Goal: Task Accomplishment & Management: Use online tool/utility

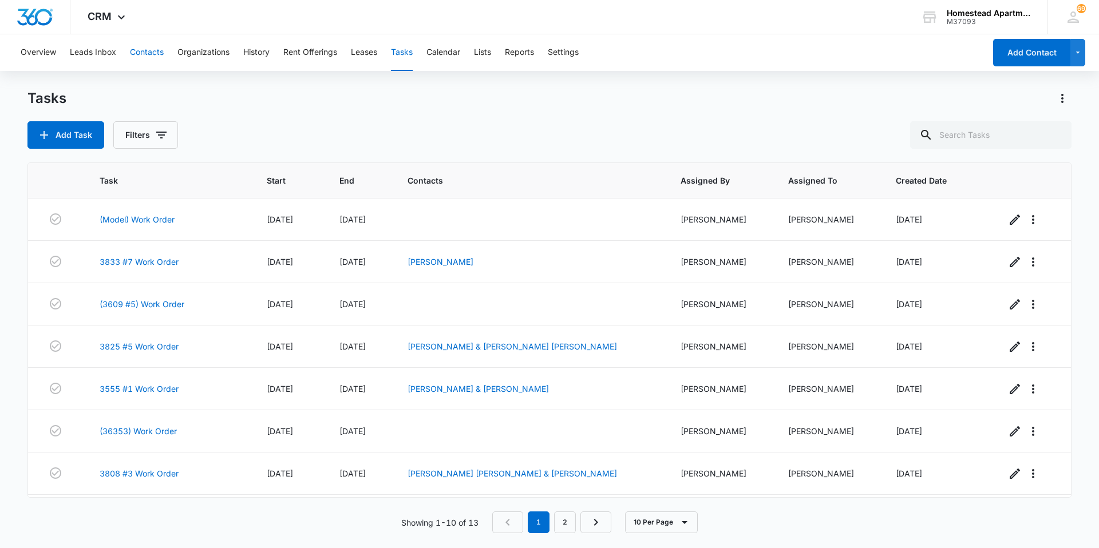
click at [142, 49] on button "Contacts" at bounding box center [147, 52] width 34 height 37
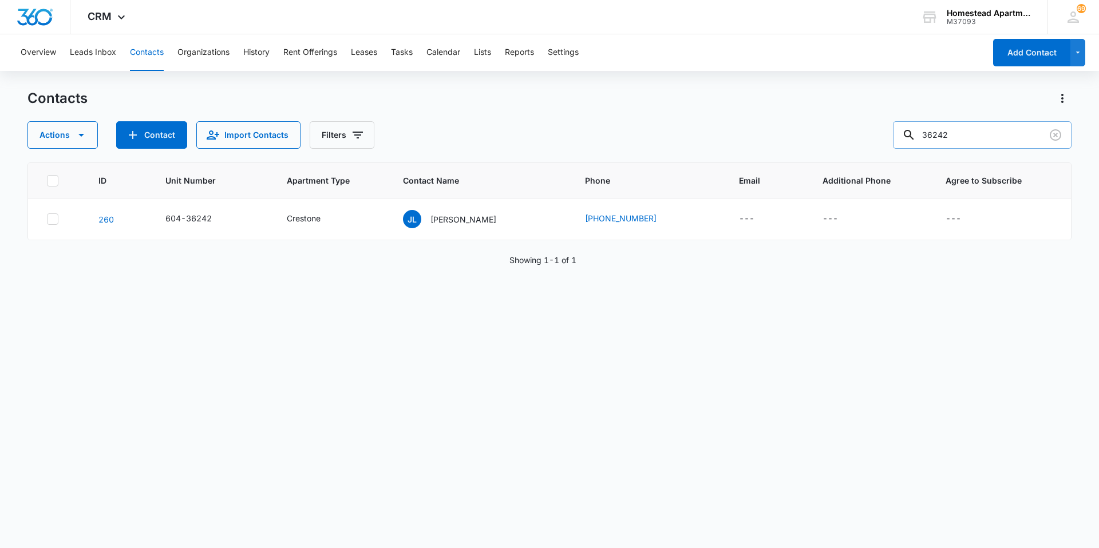
click at [974, 136] on input "36242" at bounding box center [982, 134] width 179 height 27
type input "36095"
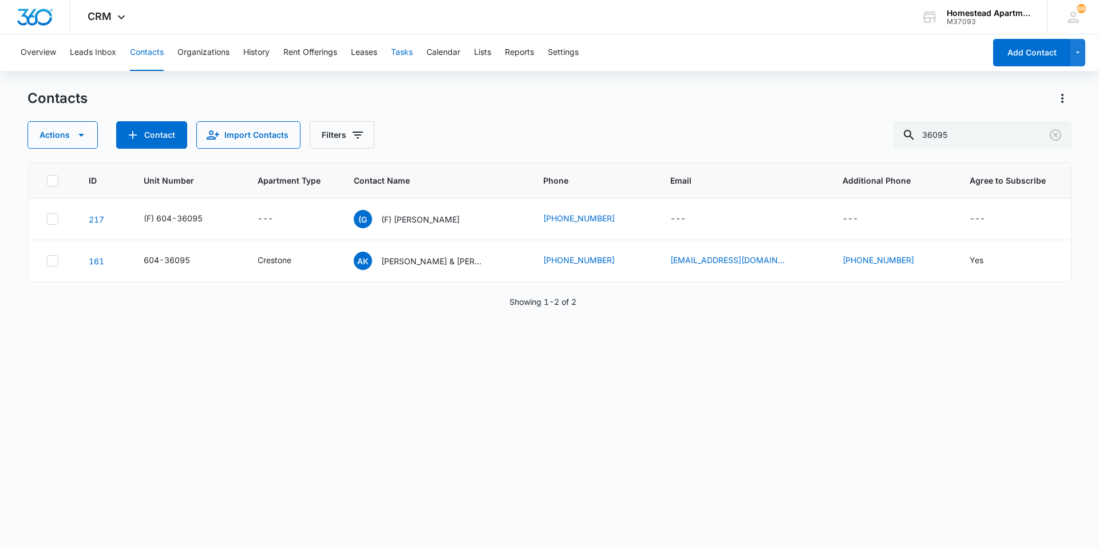
click at [400, 52] on button "Tasks" at bounding box center [402, 52] width 22 height 37
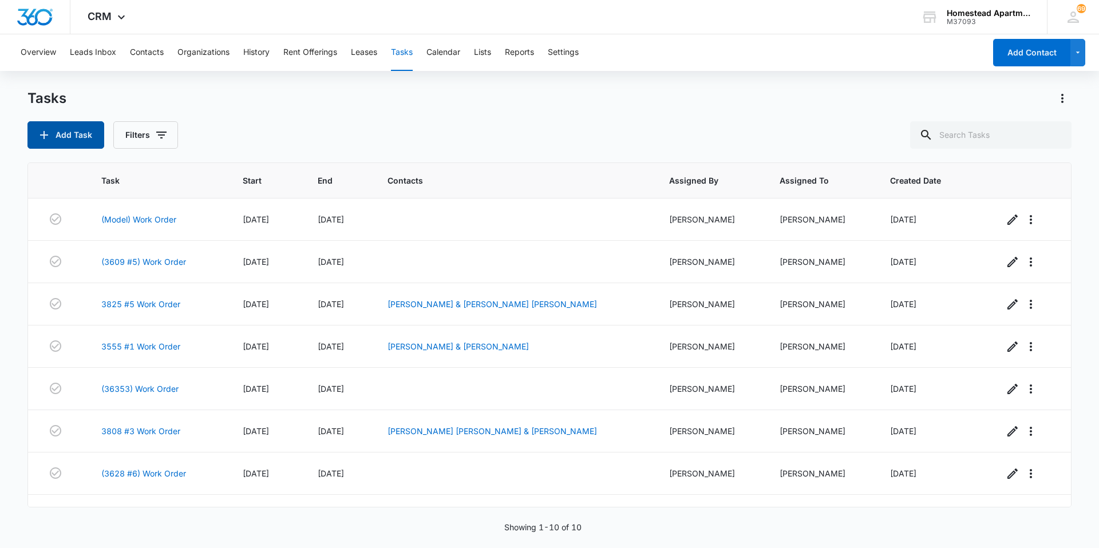
click at [75, 128] on button "Add Task" at bounding box center [65, 134] width 77 height 27
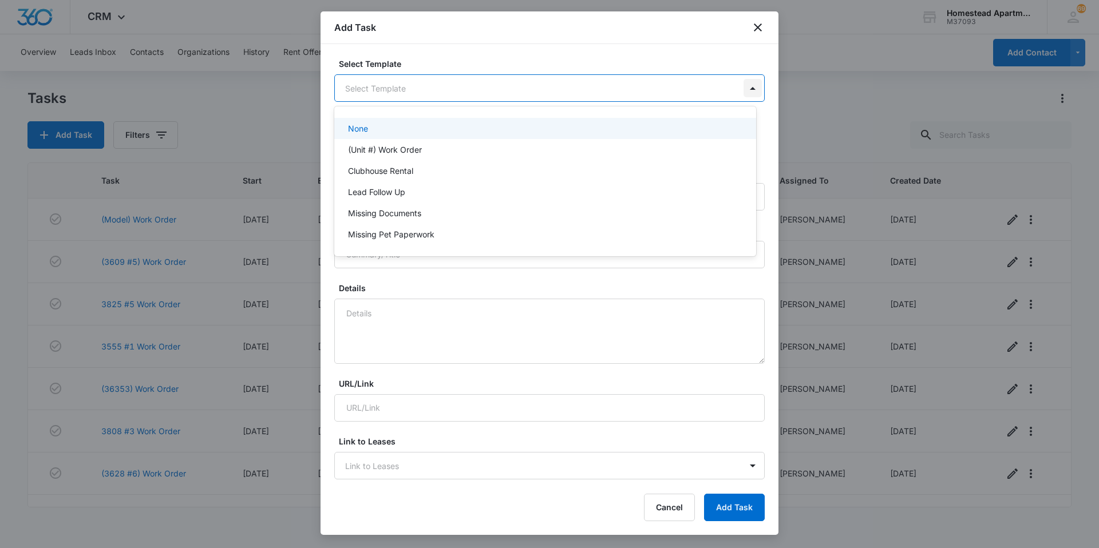
click at [749, 88] on body "CRM Apps Reputation Websites Forms CRM Email Social Content Ads Intelligence Fi…" at bounding box center [549, 274] width 1099 height 548
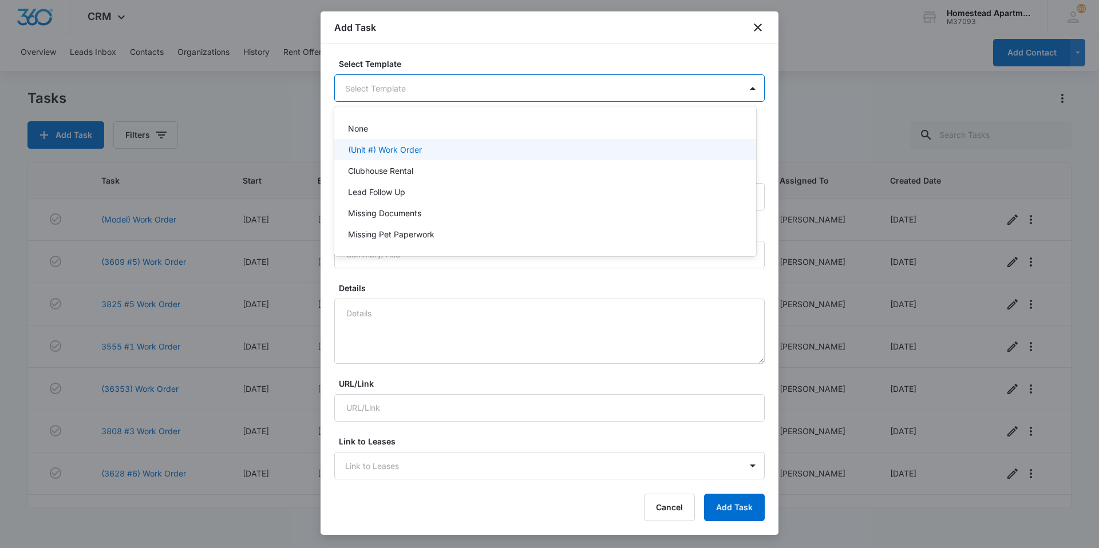
click at [380, 150] on p "(Unit #) Work Order" at bounding box center [385, 150] width 74 height 12
click at [373, 85] on body "CRM Apps Reputation Websites Forms CRM Email Social Content Ads Intelligence Fi…" at bounding box center [549, 274] width 1099 height 548
click at [373, 85] on div at bounding box center [549, 274] width 1099 height 548
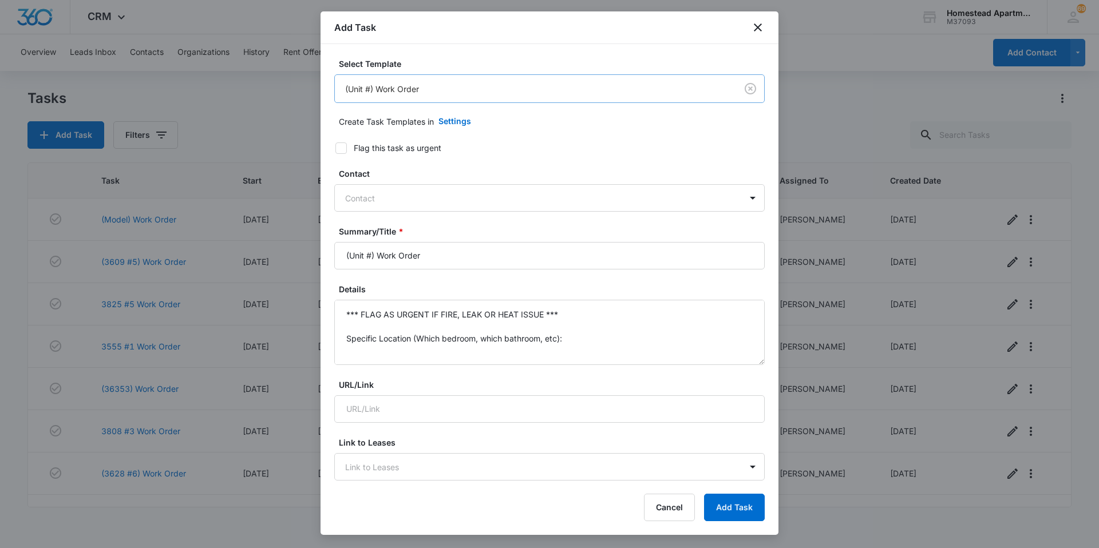
click at [368, 90] on body "CRM Apps Reputation Websites Forms CRM Email Social Content Ads Intelligence Fi…" at bounding box center [549, 274] width 1099 height 548
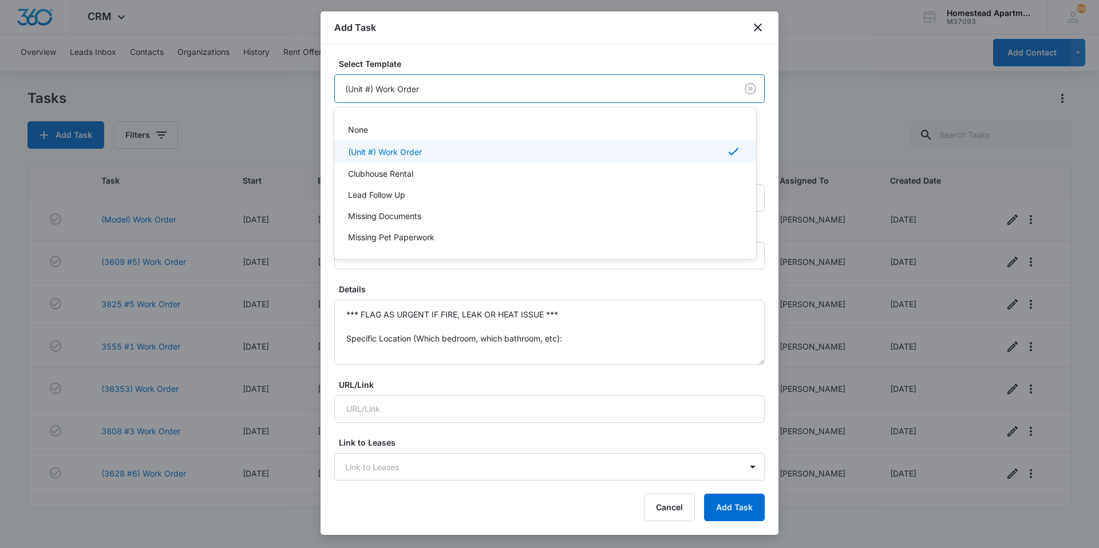
click at [368, 88] on div at bounding box center [549, 274] width 1099 height 548
click at [368, 87] on body "CRM Apps Reputation Websites Forms CRM Email Social Content Ads Intelligence Fi…" at bounding box center [549, 274] width 1099 height 548
click at [368, 87] on div at bounding box center [549, 274] width 1099 height 548
click at [370, 84] on body "CRM Apps Reputation Websites Forms CRM Email Social Content Ads Intelligence Fi…" at bounding box center [549, 274] width 1099 height 548
click at [370, 84] on div at bounding box center [549, 274] width 1099 height 548
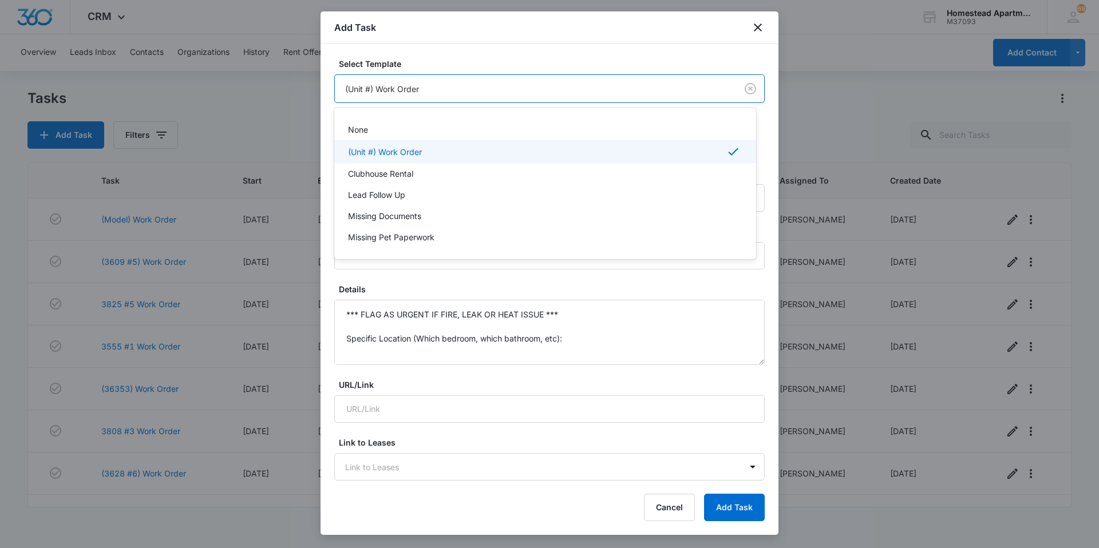
click at [370, 90] on body "CRM Apps Reputation Websites Forms CRM Email Social Content Ads Intelligence Fi…" at bounding box center [549, 274] width 1099 height 548
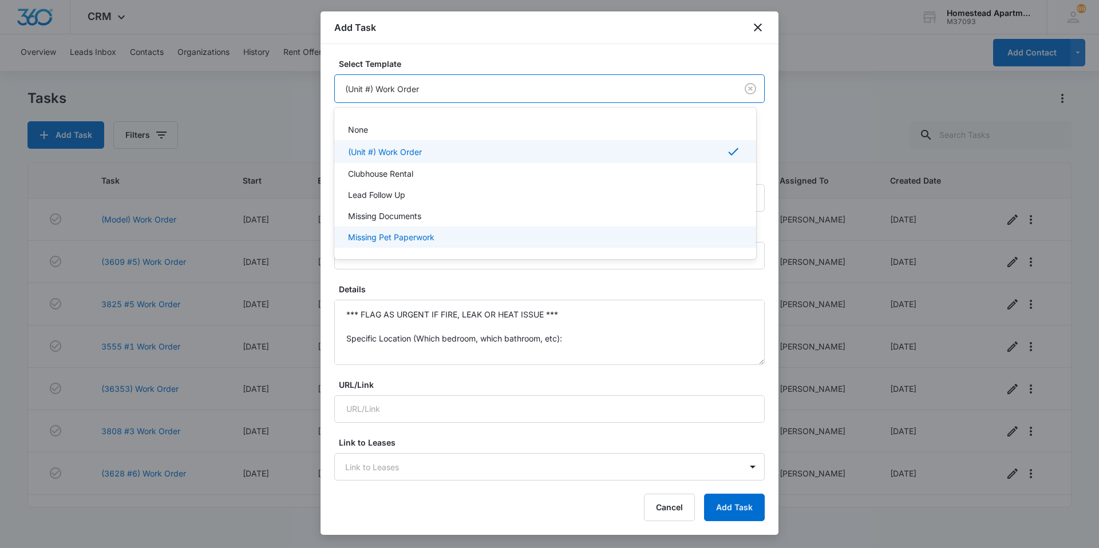
click at [610, 330] on div at bounding box center [549, 274] width 1099 height 548
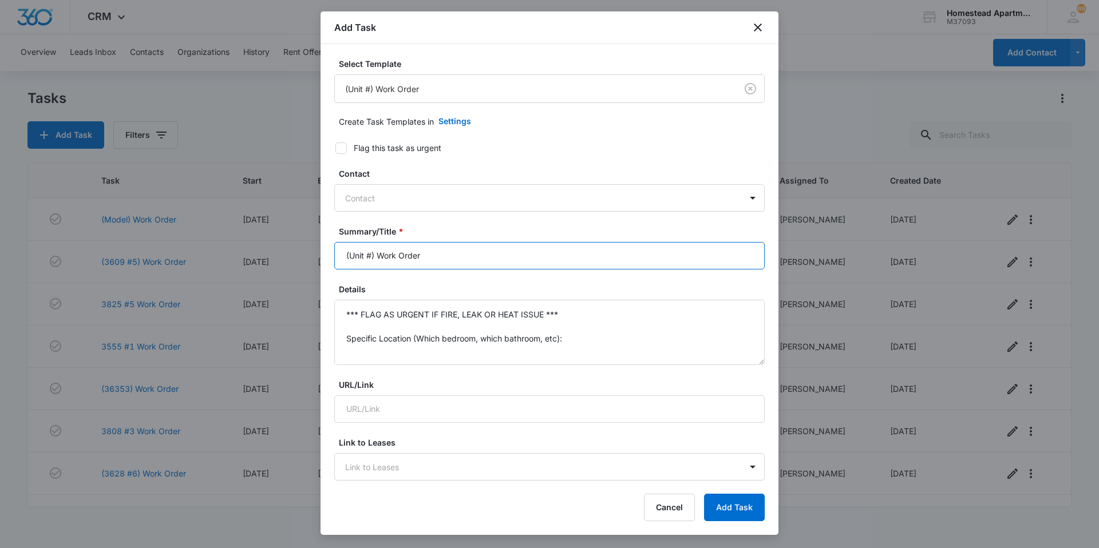
click at [371, 258] on input "(Unit #) Work Order" at bounding box center [549, 255] width 430 height 27
type input "() Work Order"
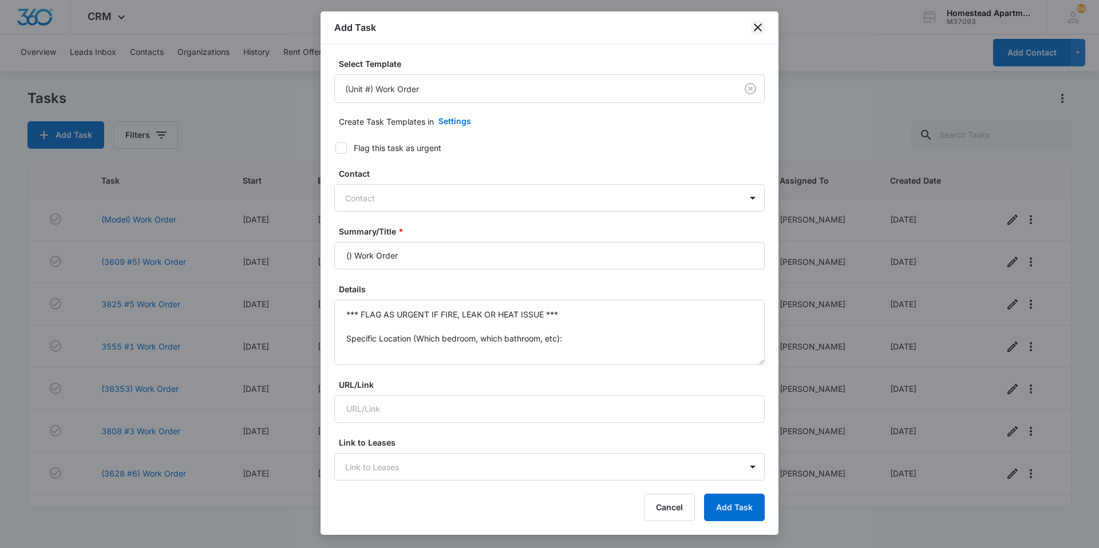
click at [758, 29] on icon "close" at bounding box center [758, 28] width 14 height 14
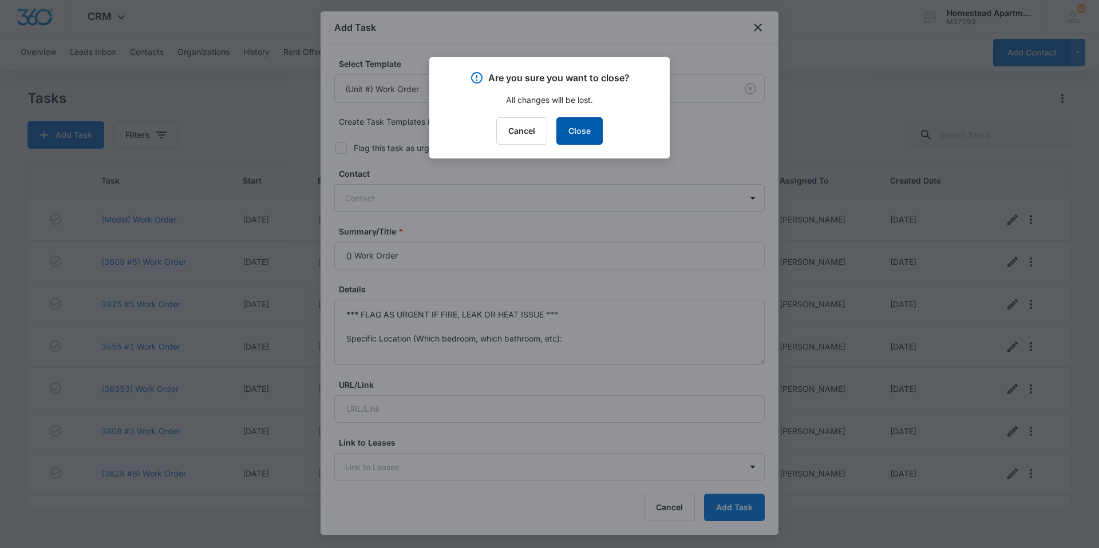
click at [583, 129] on button "Close" at bounding box center [579, 130] width 46 height 27
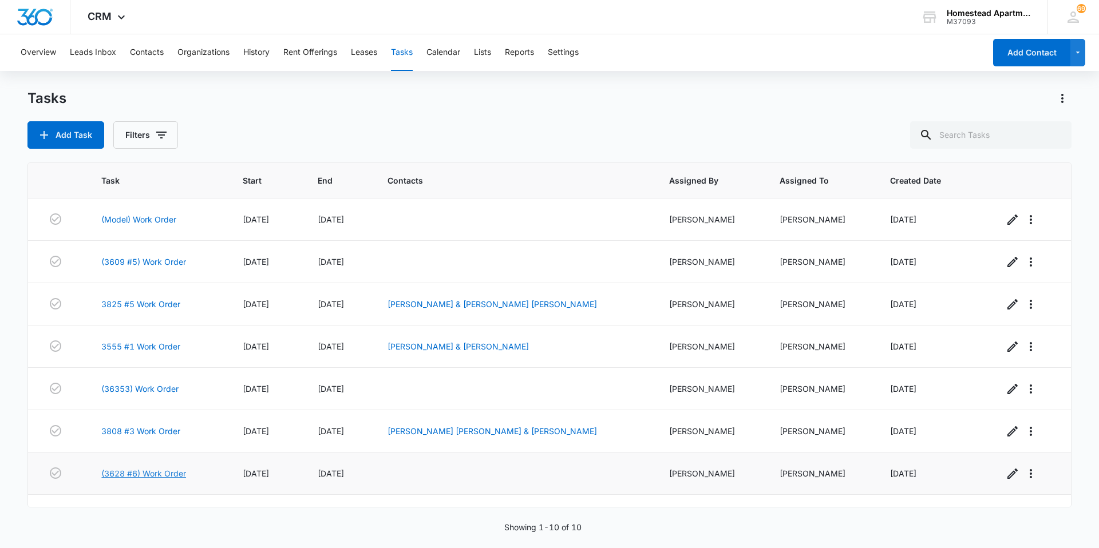
click at [127, 476] on link "(3628 #6) Work Order" at bounding box center [143, 474] width 85 height 12
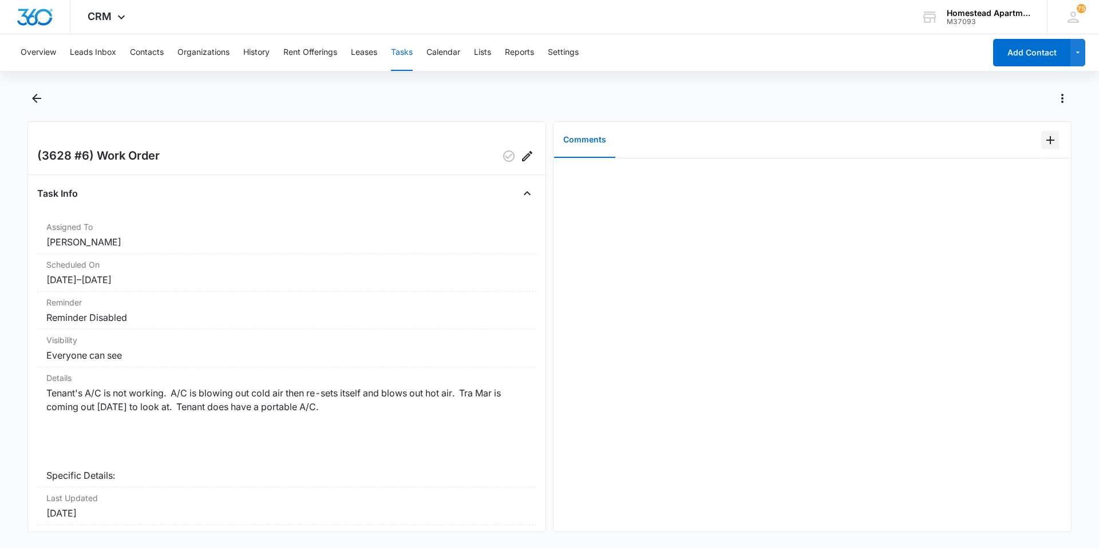
click at [1044, 136] on icon "Add Comment" at bounding box center [1051, 140] width 14 height 14
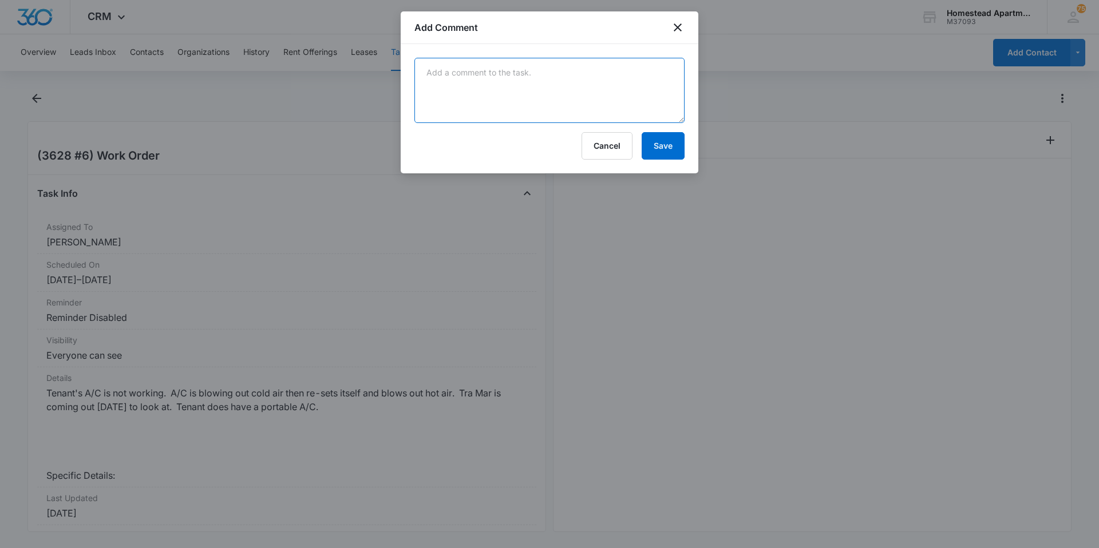
click at [447, 74] on textarea at bounding box center [549, 90] width 270 height 65
type textarea "Tra Mar came out [DATE]-fixed A/C the drain was clogged."
click at [667, 142] on button "Save" at bounding box center [663, 145] width 43 height 27
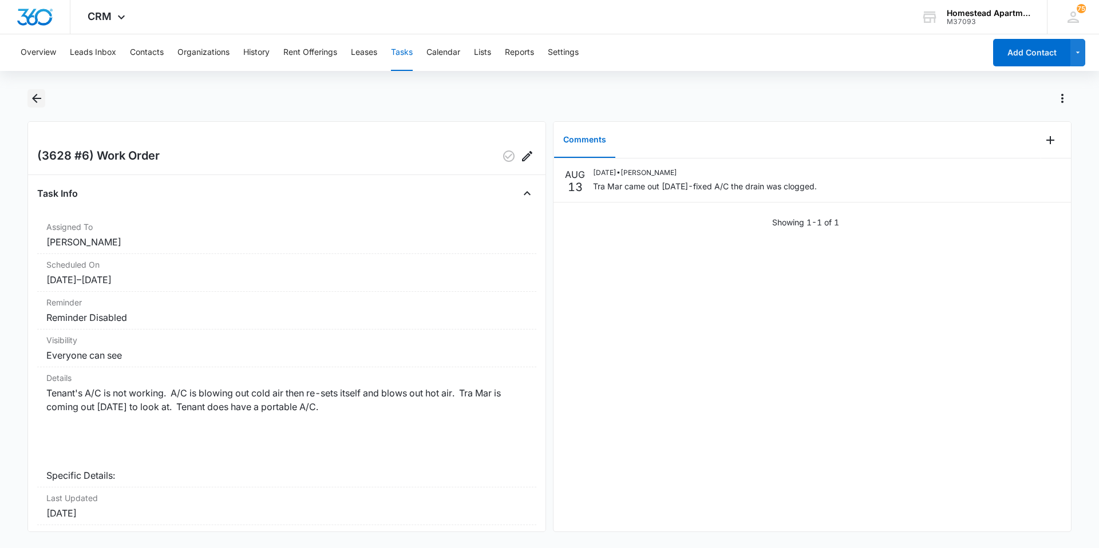
click at [39, 93] on icon "Back" at bounding box center [37, 99] width 14 height 14
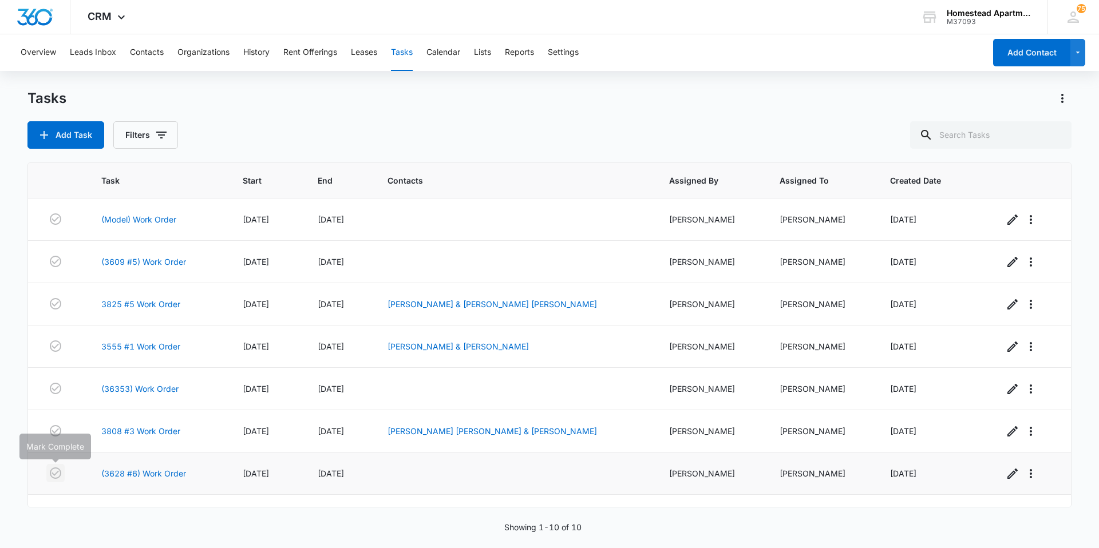
click at [54, 475] on icon "button" at bounding box center [56, 474] width 14 height 14
